Goal: Task Accomplishment & Management: Complete application form

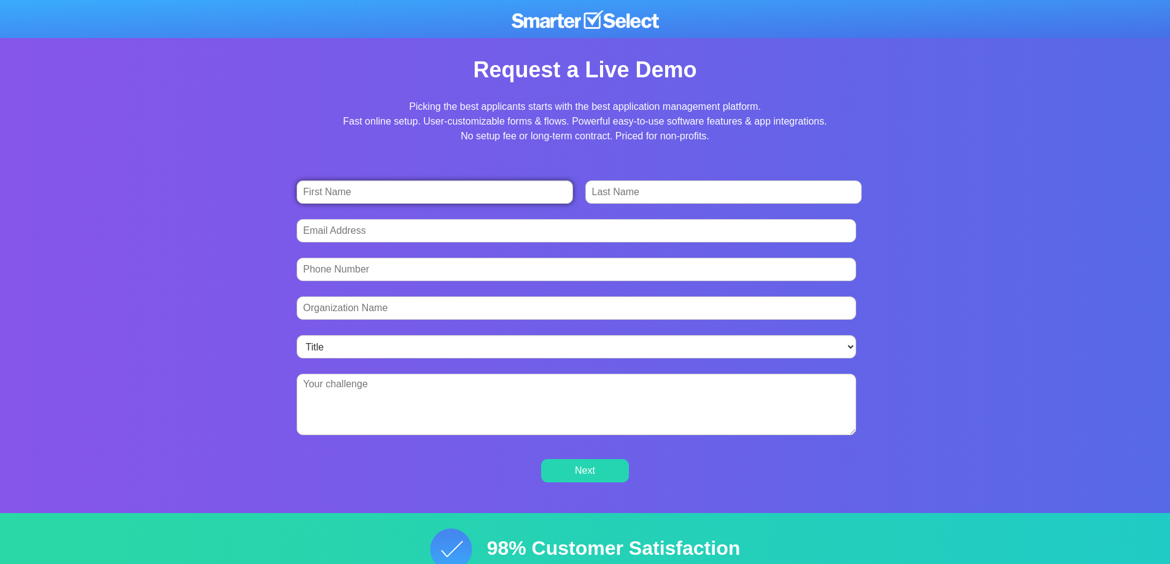
click at [497, 200] on input "First Name *" at bounding box center [435, 192] width 277 height 23
type input "[PERSON_NAME]"
type input "Khan"
click at [435, 230] on input "Work Email *" at bounding box center [576, 230] width 559 height 23
type input "[EMAIL_ADDRESS][DOMAIN_NAME]"
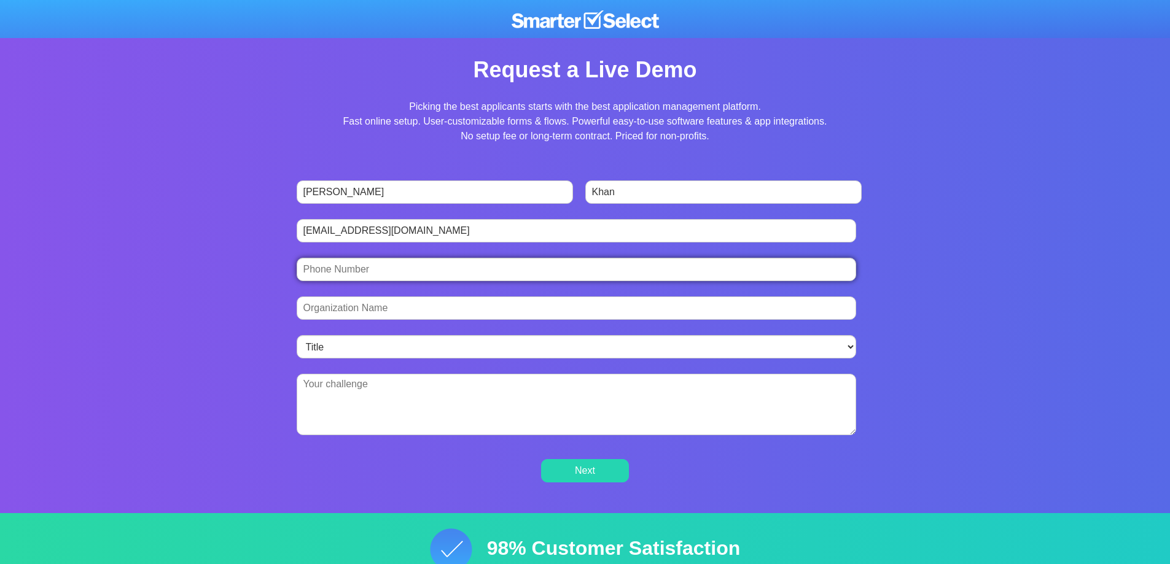
type input "[PHONE_NUMBER]"
click at [413, 297] on input "Organization Name *" at bounding box center [576, 308] width 559 height 23
type input "marking"
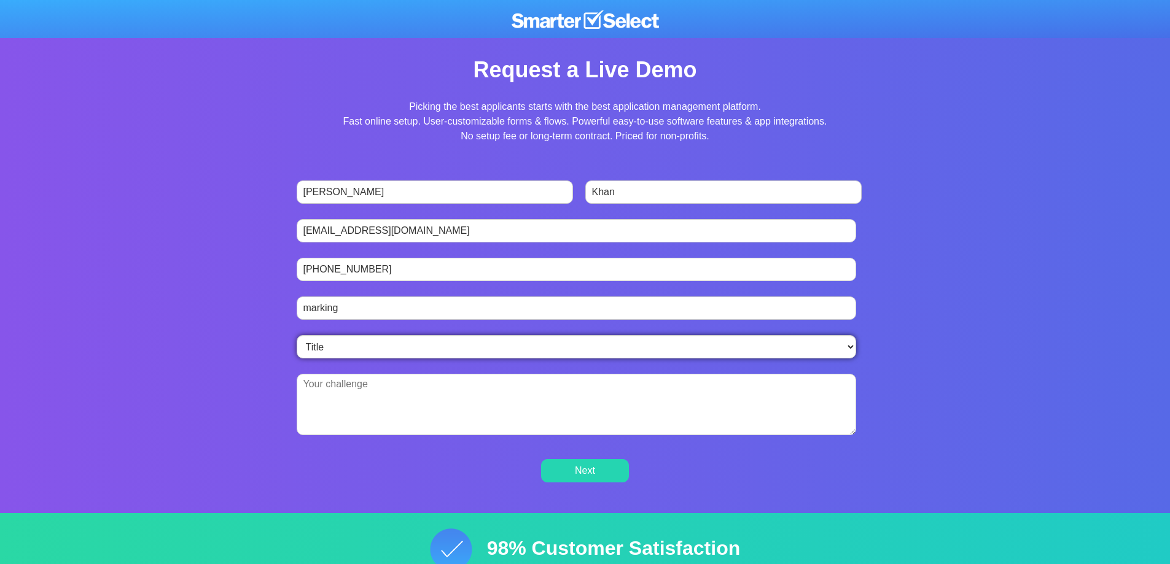
click at [357, 341] on select "Title Director Manager Executive Technology or Operations Programs or Projects …" at bounding box center [576, 346] width 559 height 23
select select "Student"
click at [297, 335] on select "Title Director Manager Executive Technology or Operations Programs or Projects …" at bounding box center [576, 346] width 559 height 23
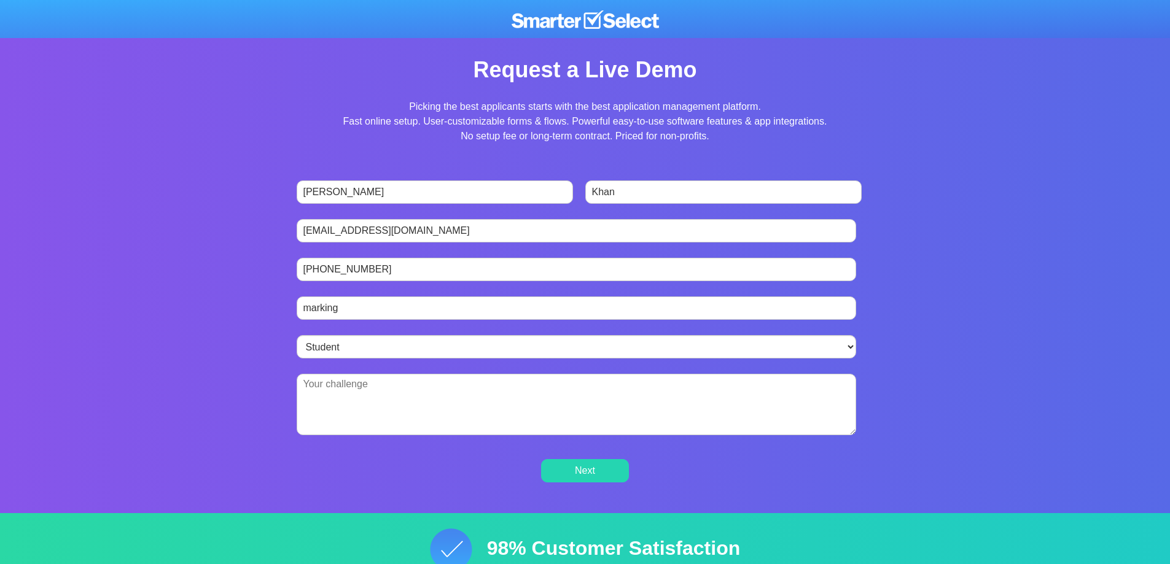
click at [380, 387] on textarea "Briefly describe the challenge you're hoping SmarterSelect can solve. *" at bounding box center [576, 404] width 559 height 61
type textarea "t"
click at [518, 392] on textarea "to gain the experience and share your experiencwe to others" at bounding box center [576, 404] width 559 height 61
click at [515, 385] on textarea "to gain the experience and share your experiencwe to others" at bounding box center [576, 404] width 559 height 61
click at [521, 384] on textarea "to gain the experience and share your experiencwe to others" at bounding box center [576, 404] width 559 height 61
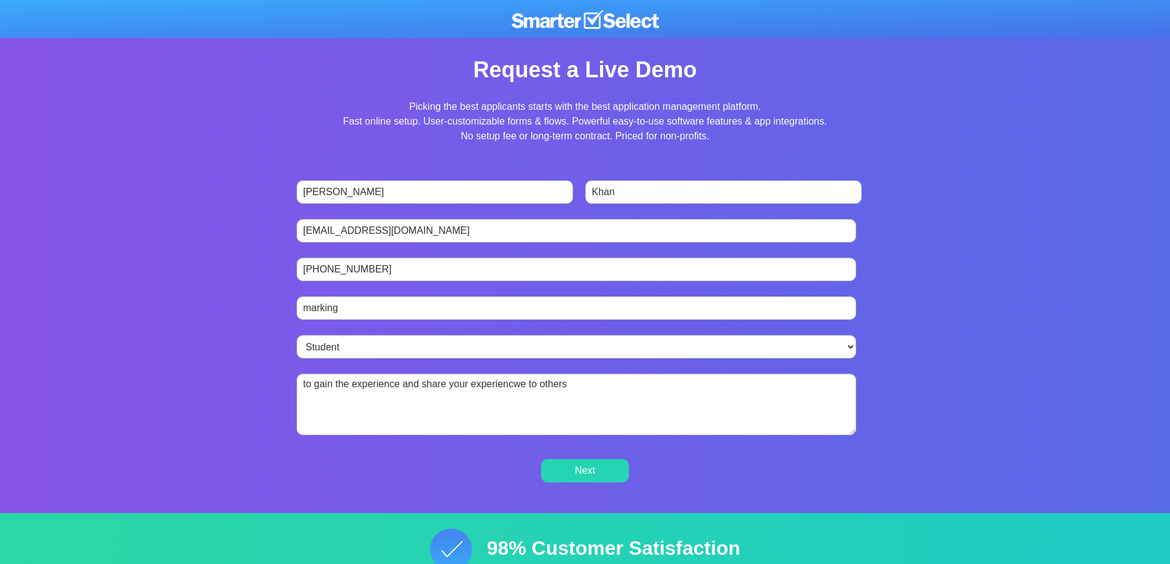
click at [518, 384] on textarea "to gain the experience and share your experiencwe to others" at bounding box center [576, 404] width 559 height 61
click at [522, 385] on textarea "to gain the experience and share your experiencwe to others" at bounding box center [576, 404] width 559 height 61
click at [524, 385] on textarea "to gain the experience and share your experiencwe to others" at bounding box center [576, 404] width 559 height 61
type textarea "to gain the experience and share your experience to others"
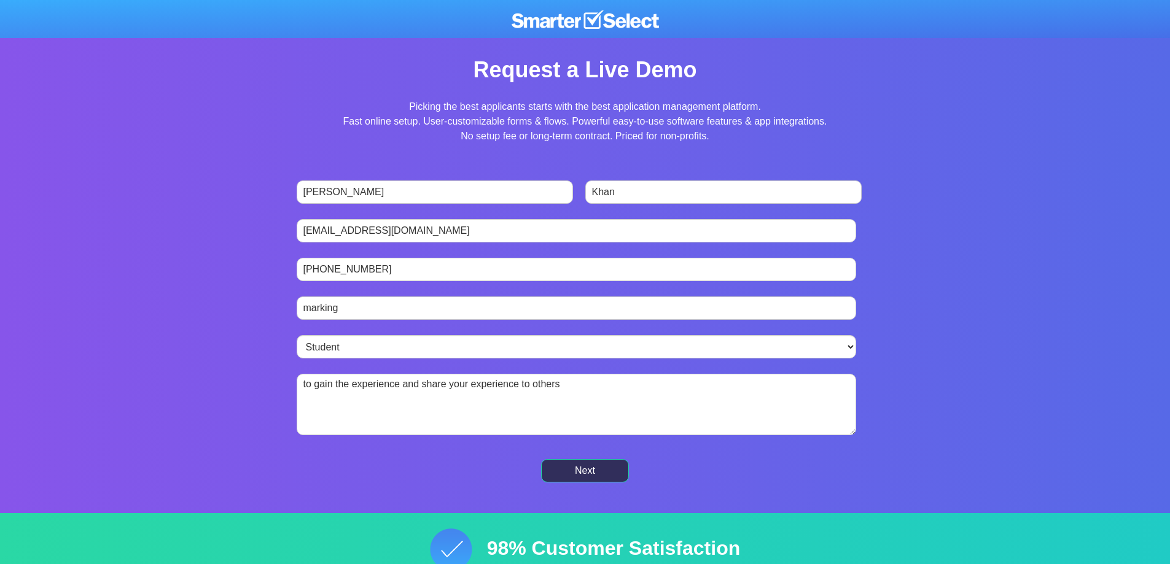
click at [556, 469] on input "Next" at bounding box center [585, 471] width 88 height 24
